Goal: Browse casually: Explore the website without a specific task or goal

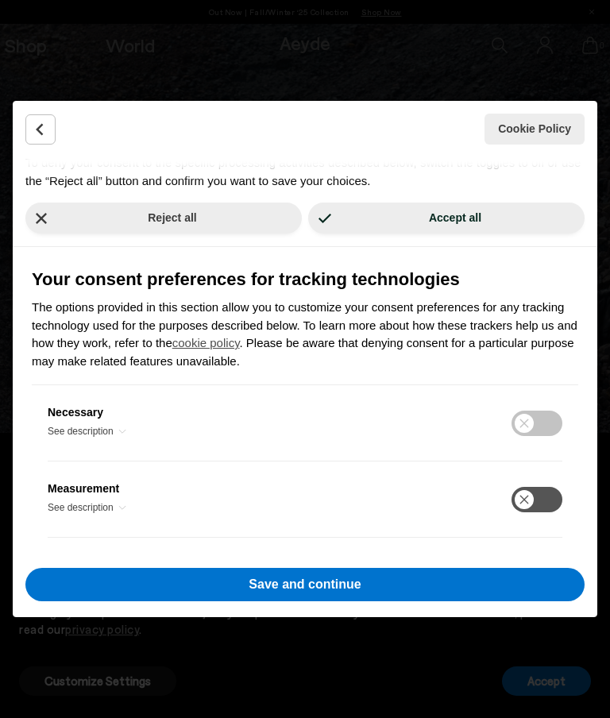
scroll to position [101, 0]
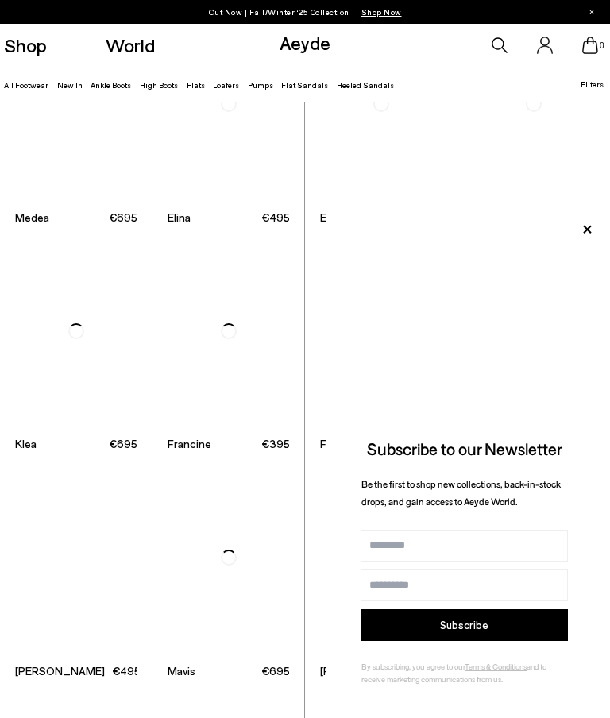
scroll to position [1055, 0]
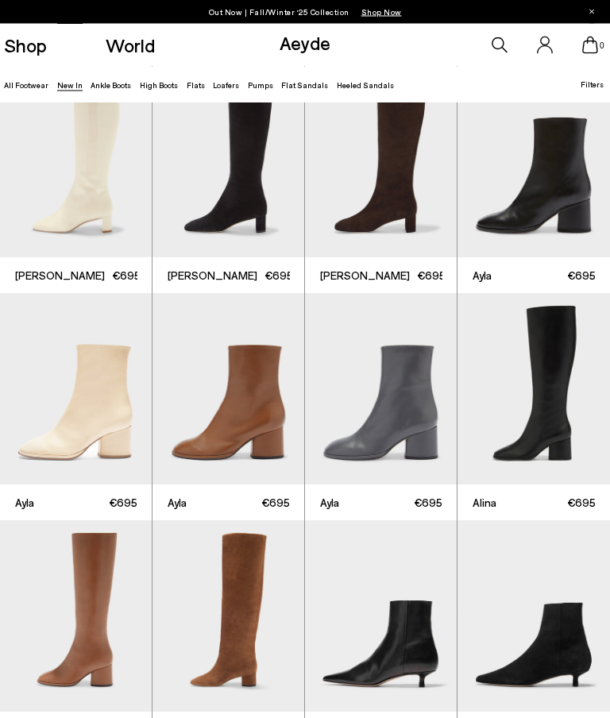
scroll to position [2309, 0]
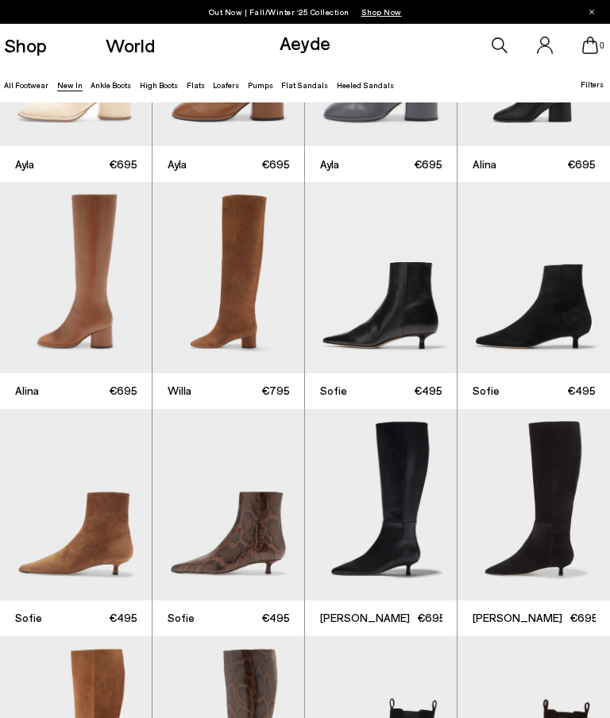
scroll to position [2738, 0]
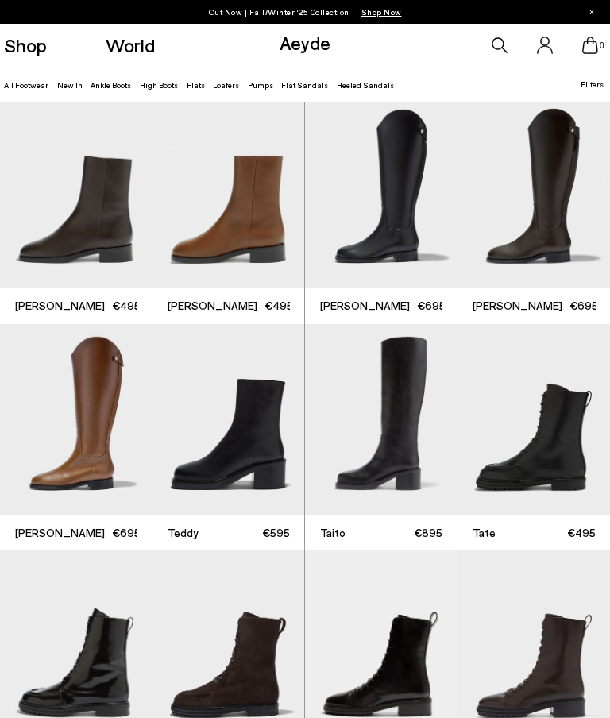
scroll to position [4050, 0]
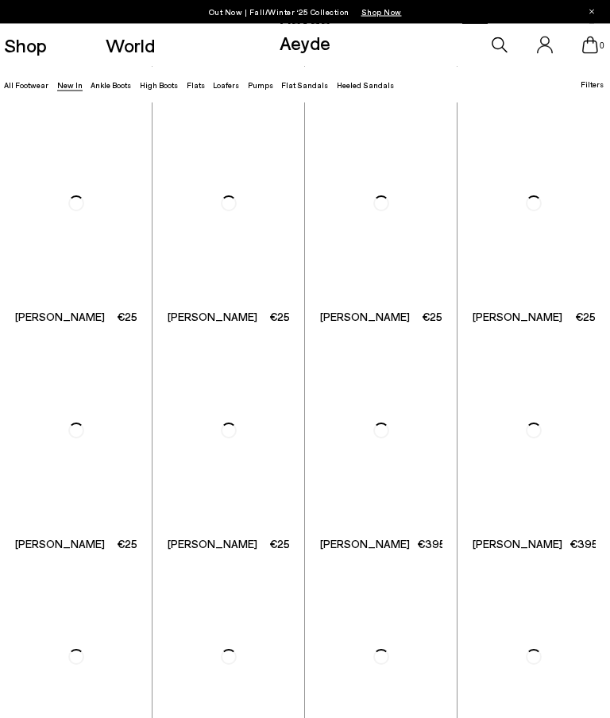
scroll to position [6579, 0]
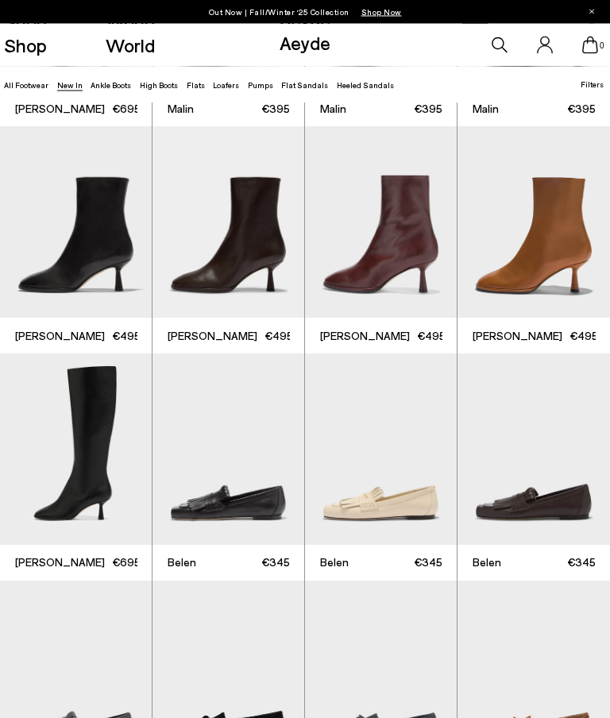
scroll to position [7784, 0]
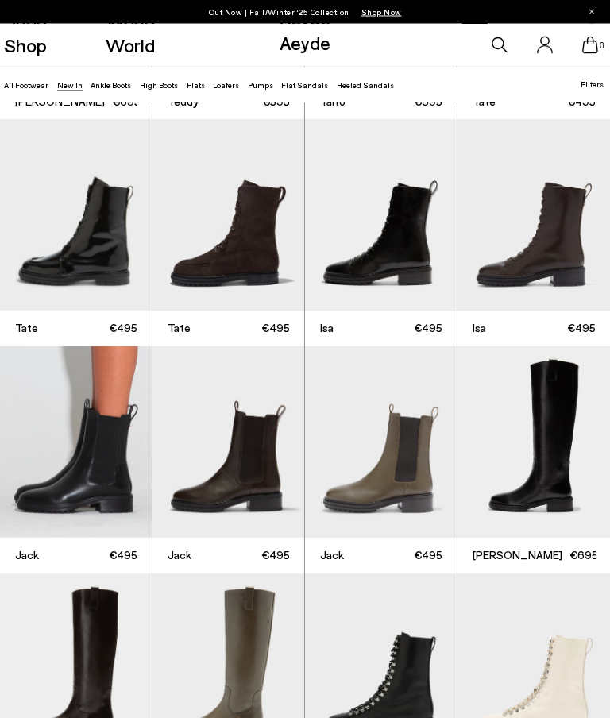
scroll to position [4266, 0]
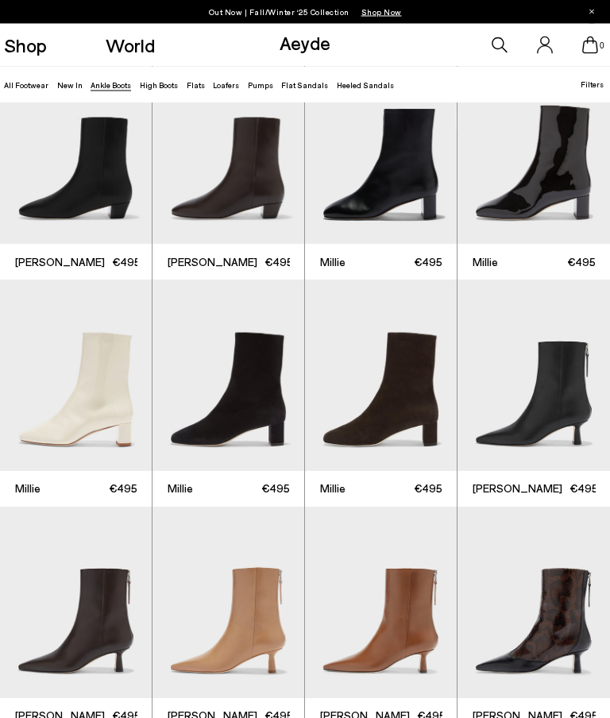
scroll to position [1645, 0]
